Goal: Task Accomplishment & Management: Manage account settings

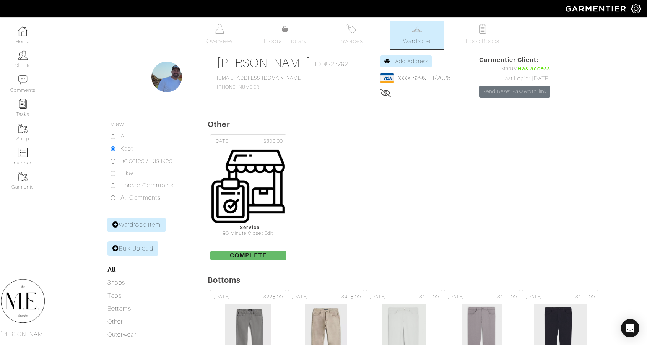
scroll to position [0, 2]
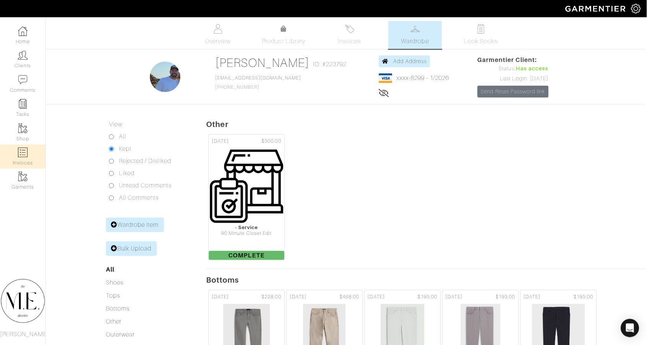
click at [20, 148] on img at bounding box center [23, 153] width 10 height 10
select select
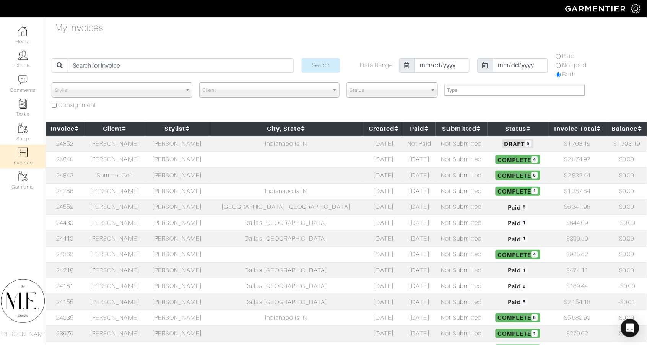
click at [179, 148] on td "[PERSON_NAME]" at bounding box center [177, 144] width 62 height 16
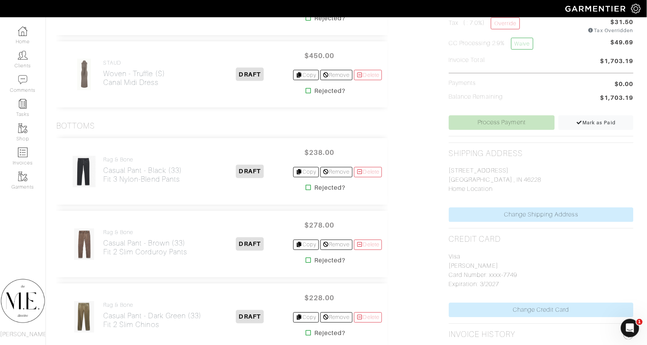
scroll to position [59, 2]
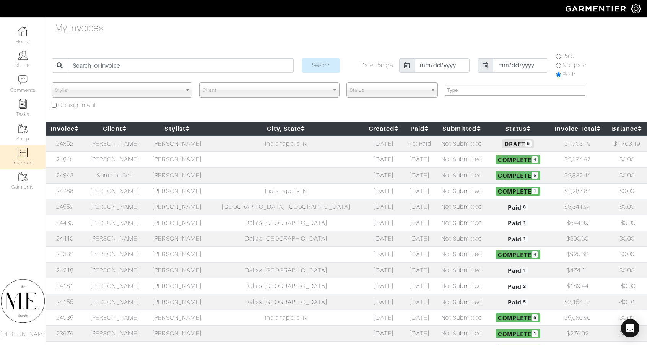
select select
click at [136, 156] on td "Mark Gell" at bounding box center [114, 159] width 62 height 16
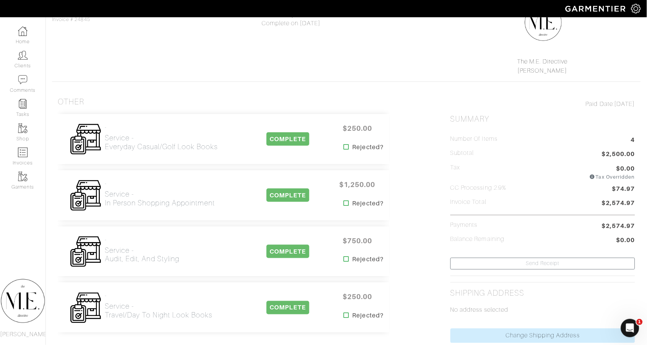
scroll to position [107, 1]
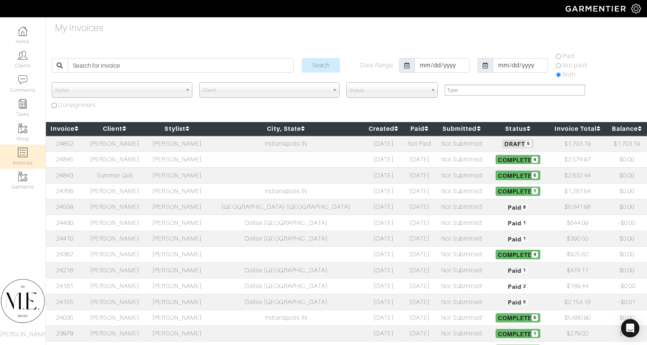
select select
click at [123, 167] on td "Summer Gell" at bounding box center [114, 175] width 62 height 16
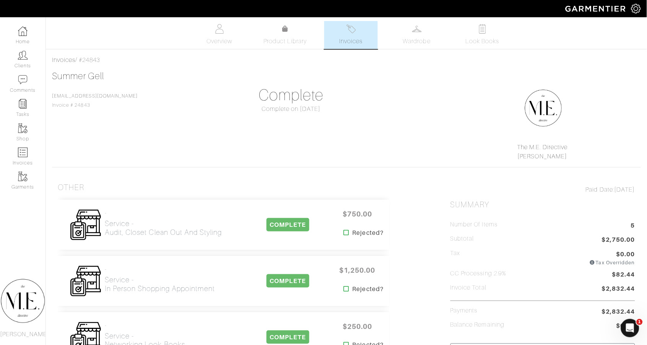
click at [204, 109] on div "Complete on 10/10/25" at bounding box center [291, 108] width 185 height 9
click at [21, 41] on link "Home" at bounding box center [22, 35] width 45 height 24
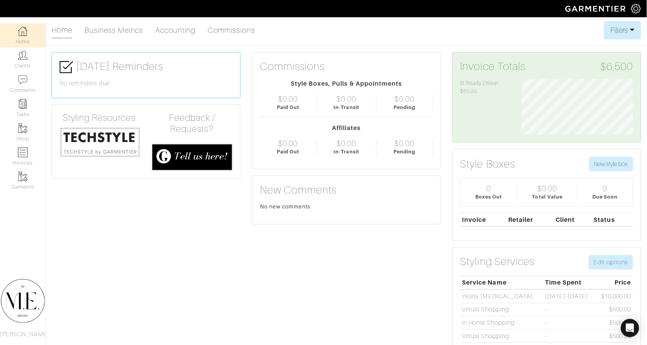
scroll to position [55, 123]
click at [29, 62] on link "Clients" at bounding box center [22, 59] width 45 height 24
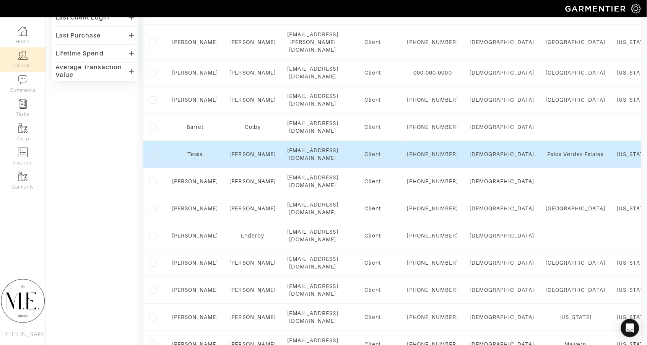
scroll to position [0, 0]
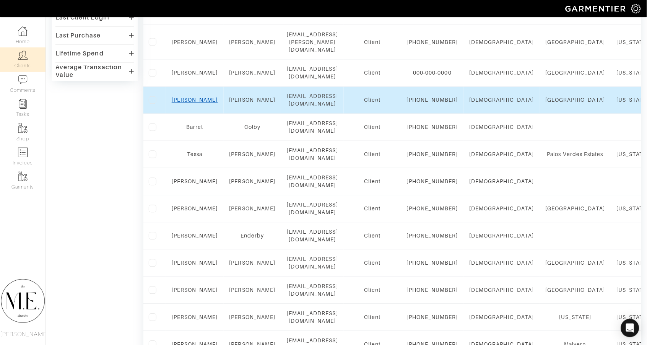
click at [190, 103] on link "[PERSON_NAME]" at bounding box center [195, 100] width 46 height 6
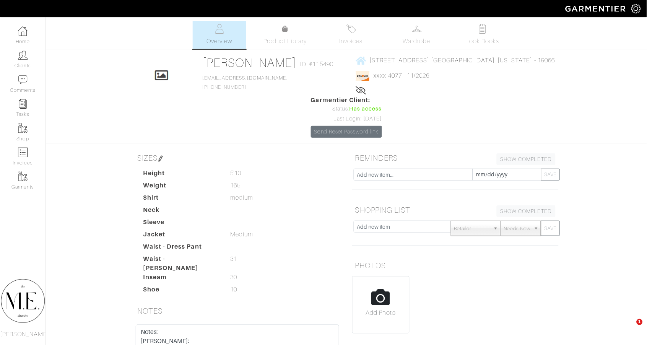
click at [356, 92] on icon at bounding box center [361, 90] width 11 height 6
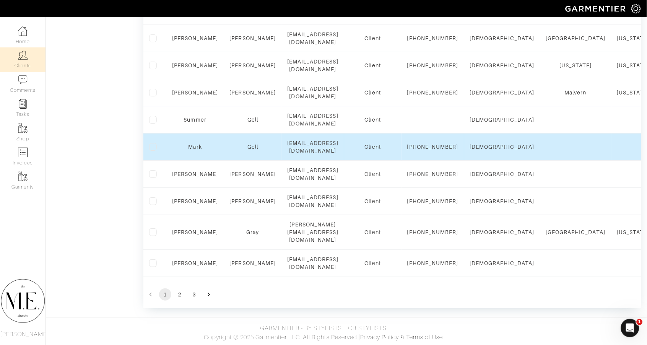
scroll to position [683, 0]
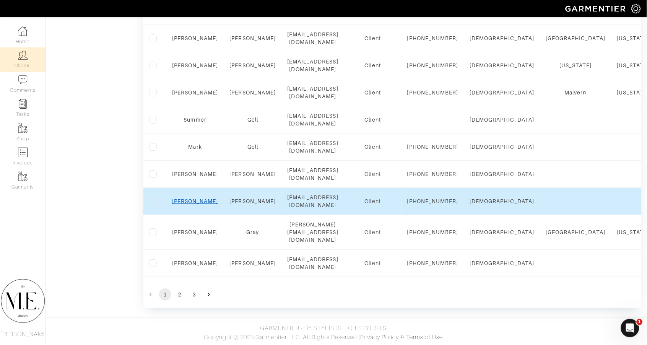
click at [190, 203] on link "[PERSON_NAME]" at bounding box center [195, 201] width 46 height 6
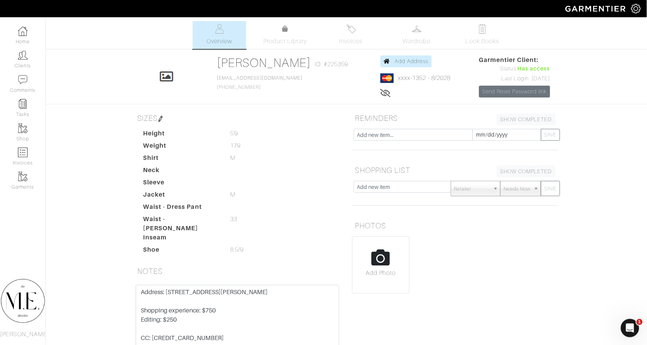
click at [384, 91] on icon at bounding box center [385, 93] width 11 height 6
click at [385, 92] on icon at bounding box center [384, 93] width 10 height 6
click at [358, 29] on link "Invoices" at bounding box center [350, 35] width 53 height 28
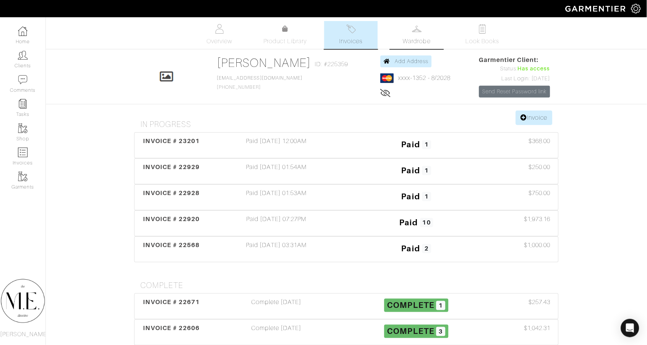
click at [414, 35] on link "Wardrobe" at bounding box center [416, 35] width 53 height 28
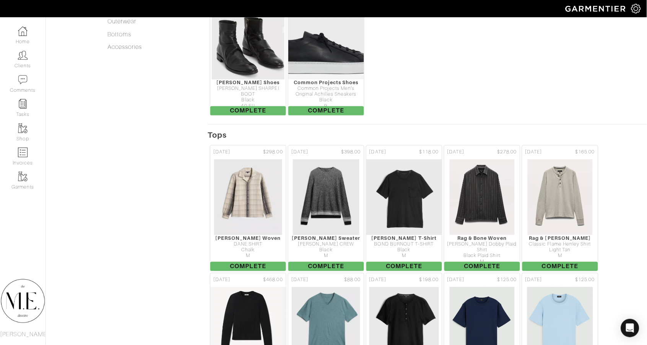
scroll to position [264, 0]
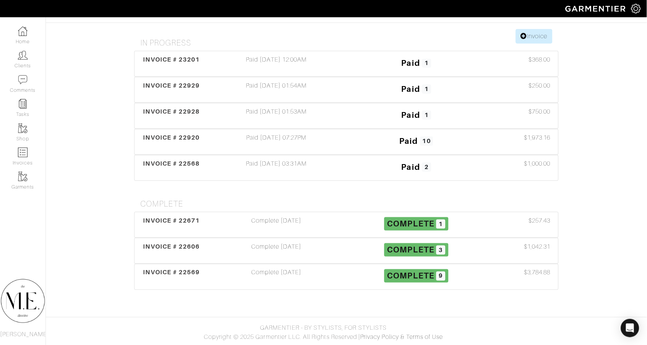
scroll to position [82, 0]
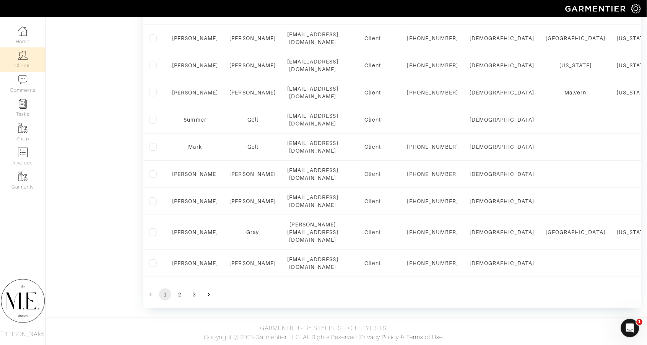
scroll to position [699, 0]
click at [179, 295] on button "2" at bounding box center [179, 294] width 12 height 12
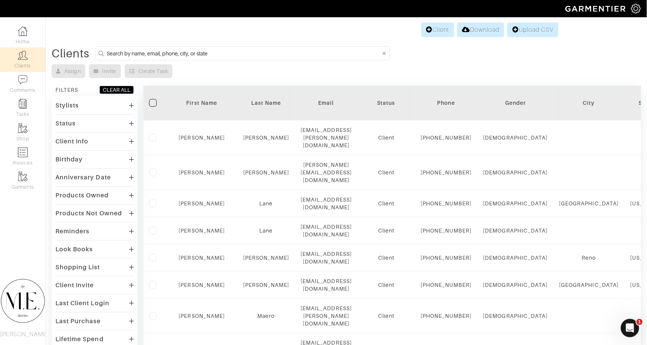
scroll to position [0, 0]
